Goal: Information Seeking & Learning: Learn about a topic

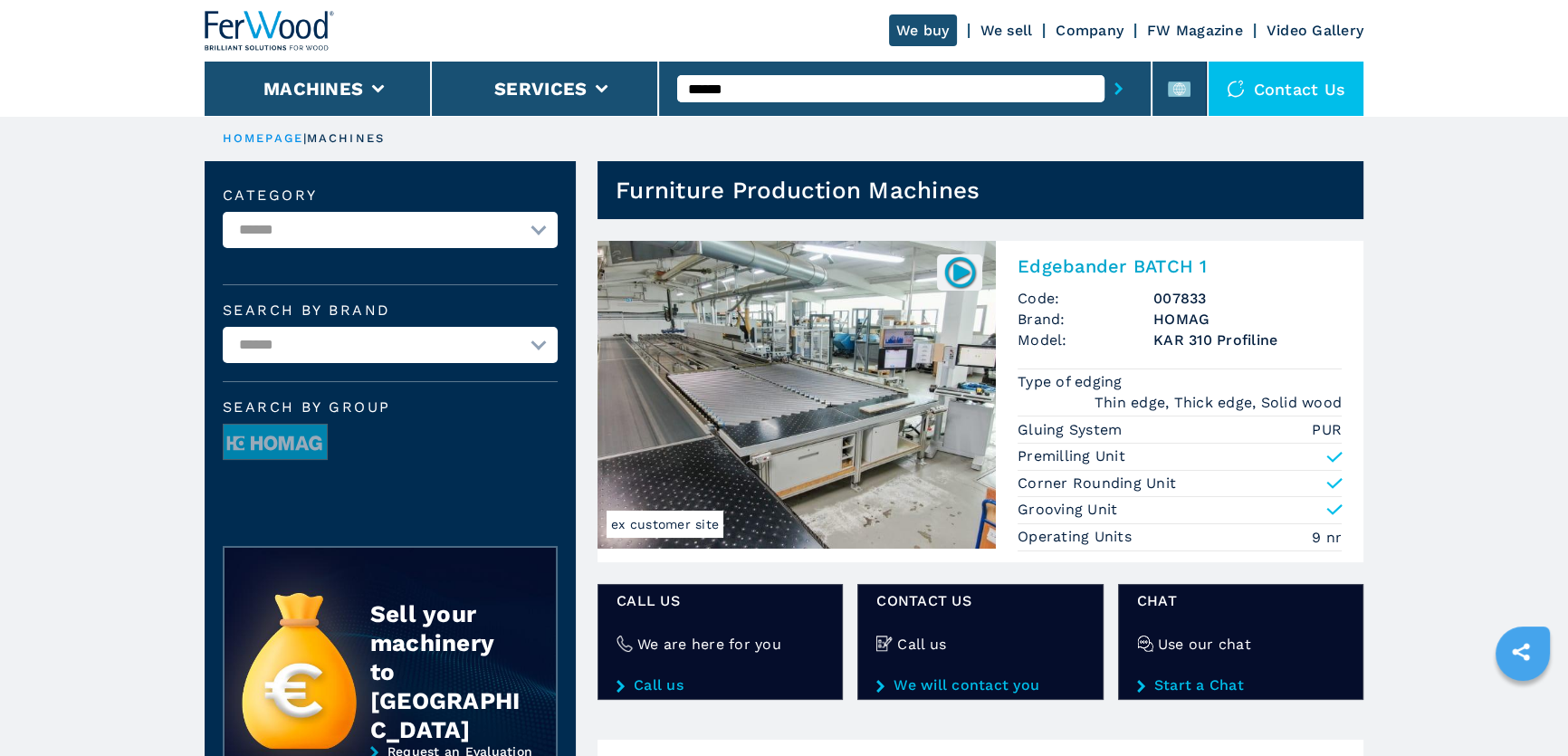
drag, startPoint x: 700, startPoint y: 84, endPoint x: 832, endPoint y: 80, distance: 132.1
click at [831, 80] on input "******" at bounding box center [890, 89] width 426 height 27
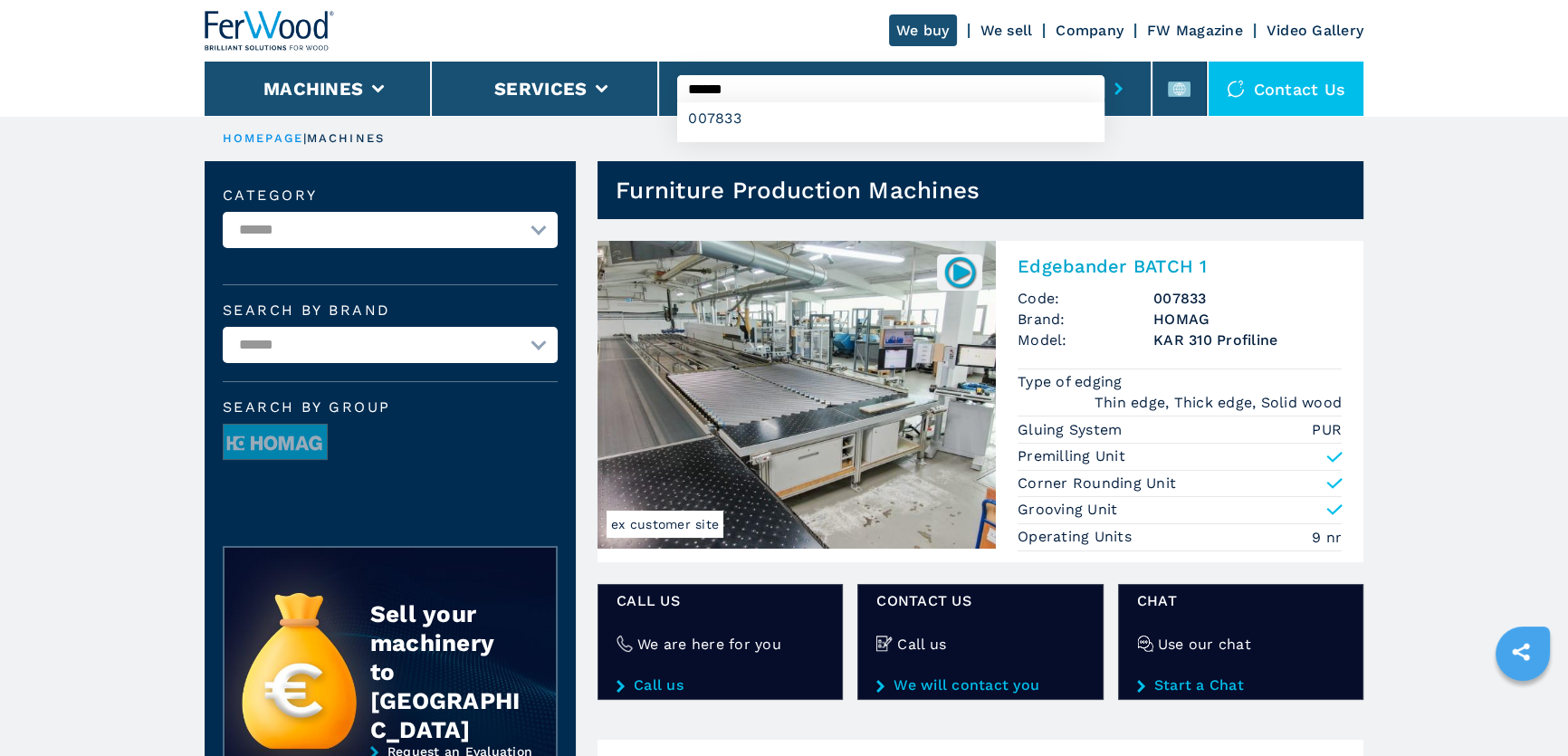
type input "******"
click at [1104, 68] on button "submit-button" at bounding box center [1118, 89] width 28 height 42
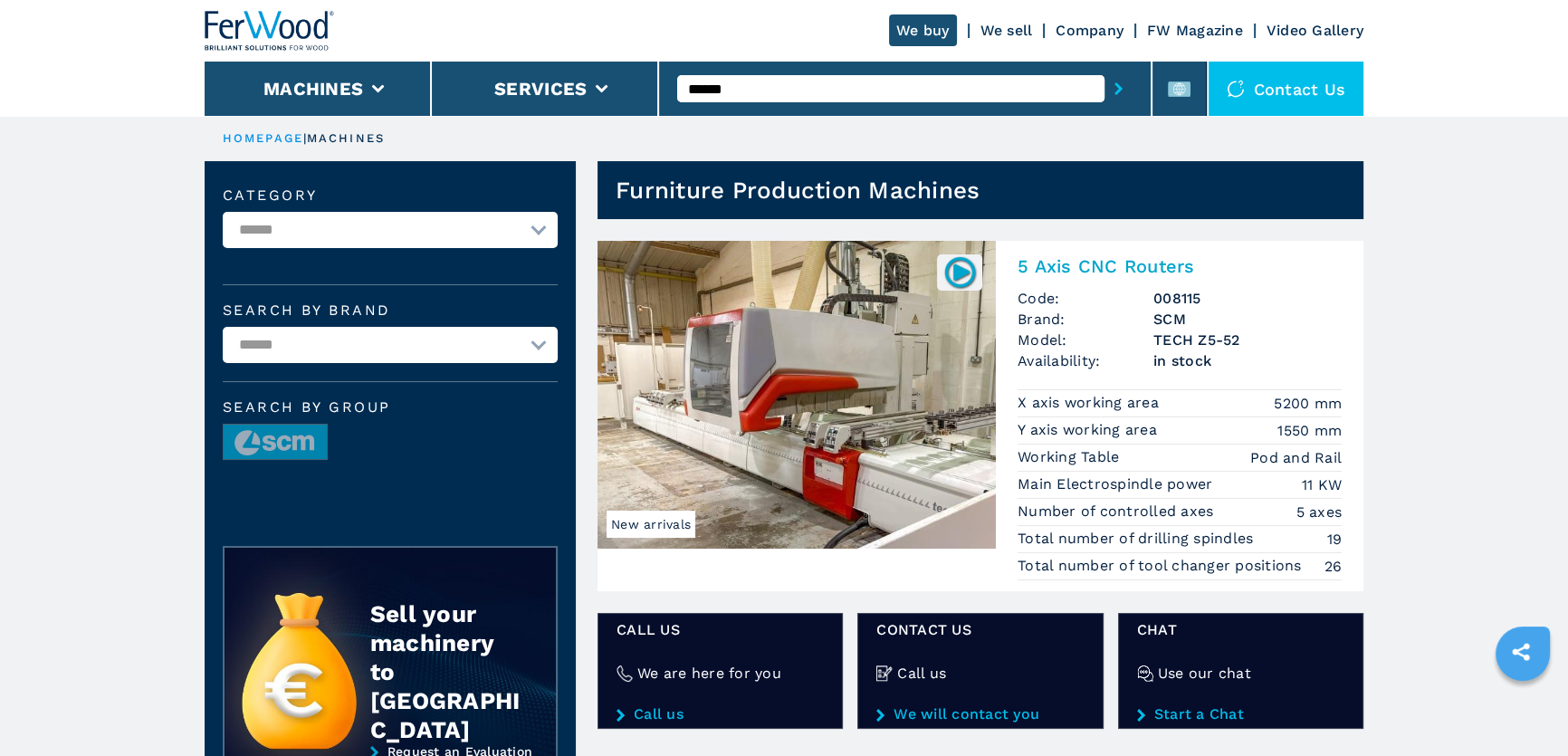
click at [916, 488] on img at bounding box center [797, 394] width 398 height 308
click at [1061, 455] on p "Working Table" at bounding box center [1071, 457] width 107 height 20
click at [1105, 309] on span "Brand:" at bounding box center [1085, 319] width 136 height 21
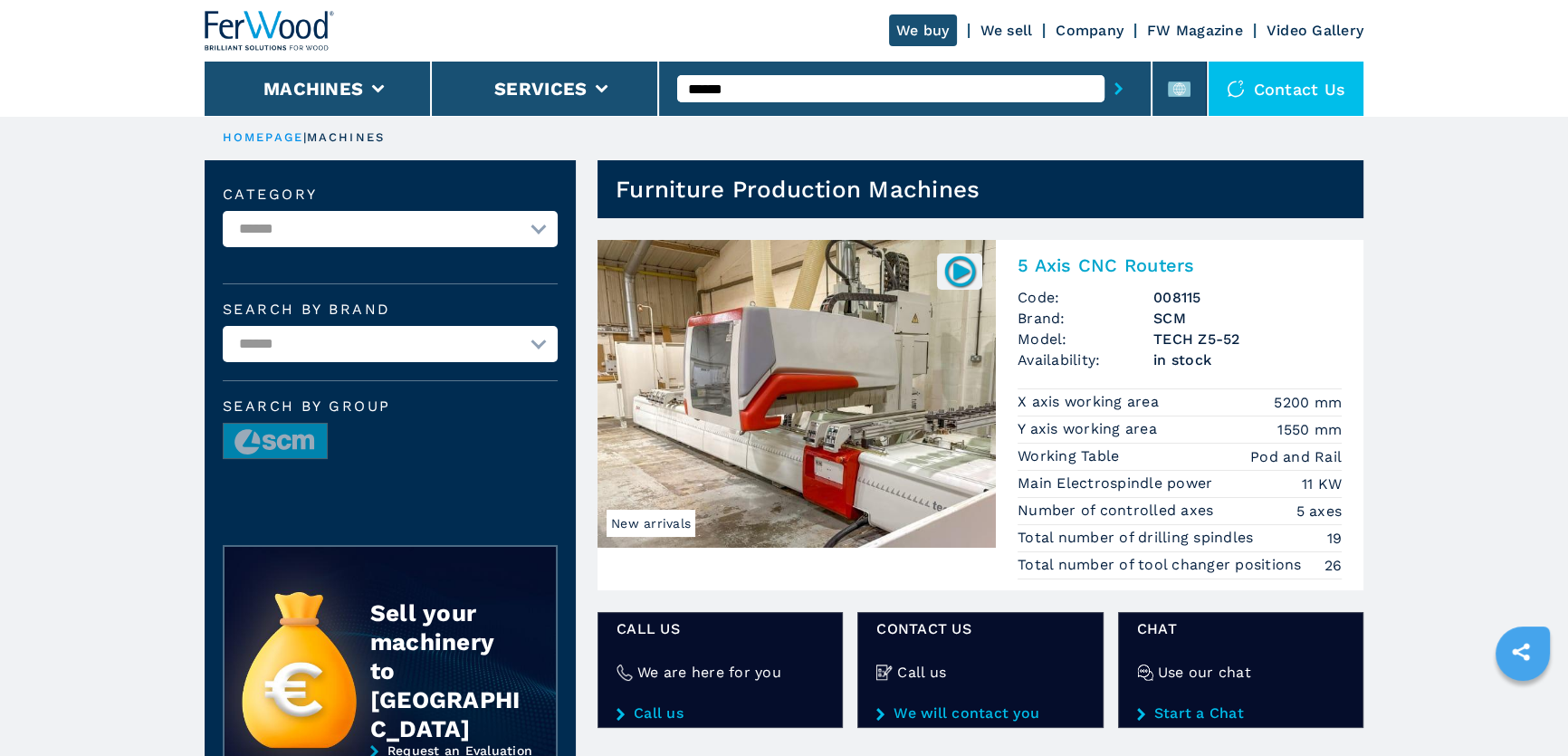
scroll to position [81, 0]
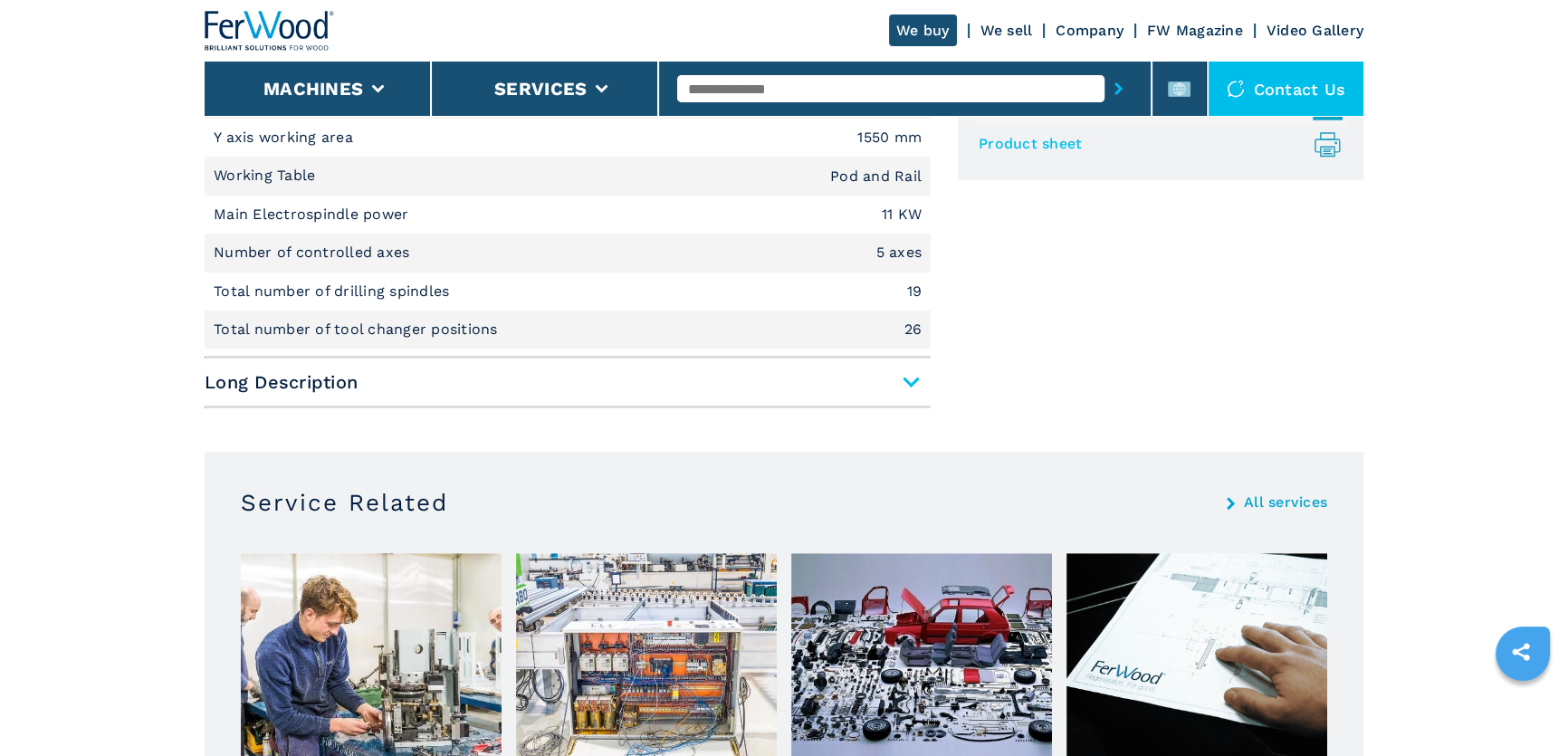
scroll to position [576, 0]
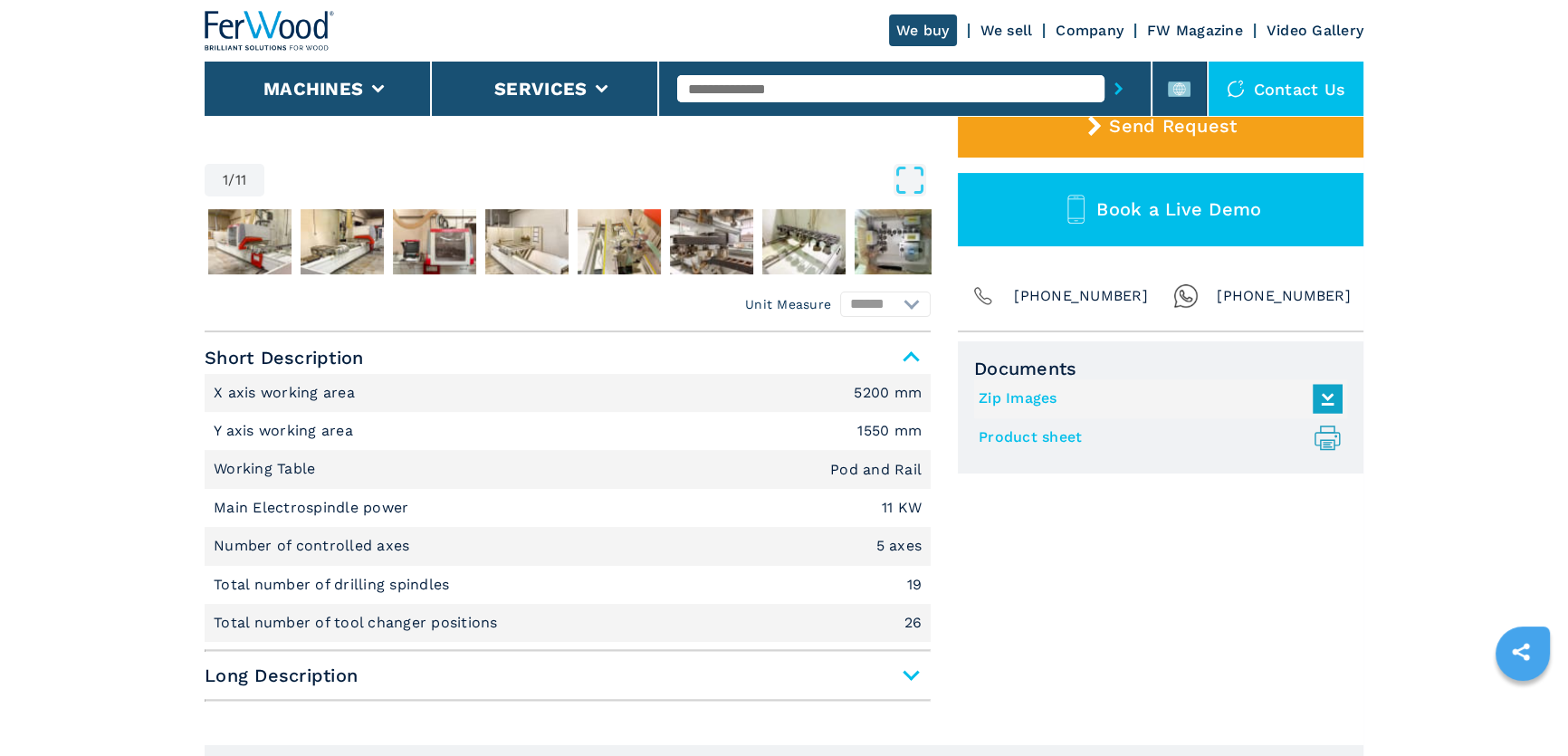
click at [862, 699] on hr at bounding box center [567, 700] width 726 height 3
click at [865, 686] on span "Long Description" at bounding box center [567, 676] width 726 height 33
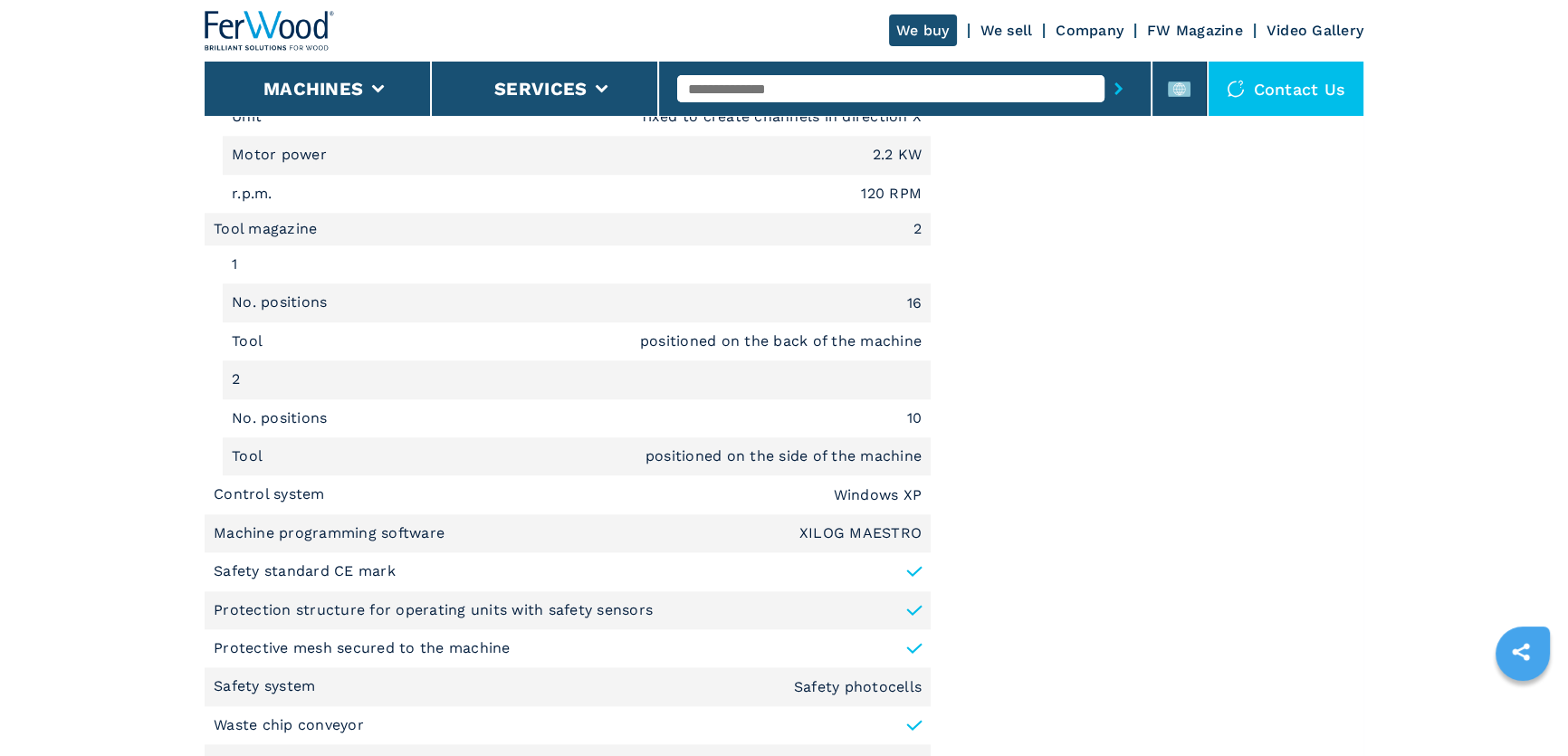
scroll to position [2470, 0]
